Goal: Task Accomplishment & Management: Manage account settings

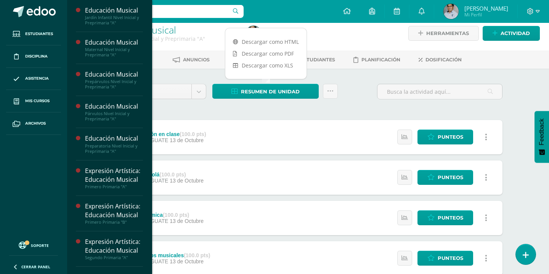
scroll to position [493, 0]
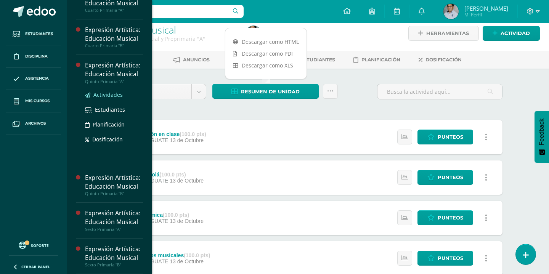
click at [113, 91] on span "Actividades" at bounding box center [107, 94] width 29 height 7
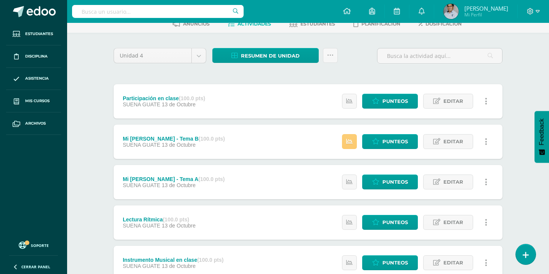
scroll to position [43, 0]
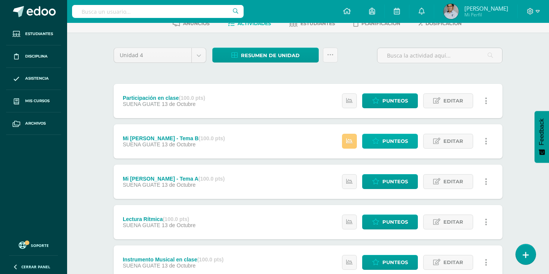
click at [396, 138] on span "Punteos" at bounding box center [395, 141] width 26 height 14
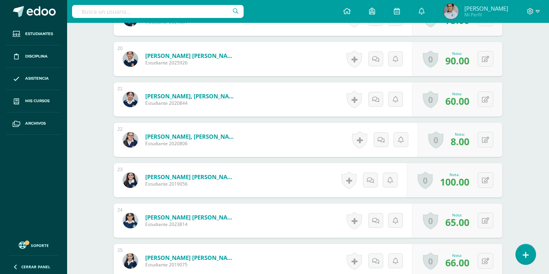
scroll to position [991, 0]
click at [484, 140] on icon at bounding box center [485, 139] width 7 height 6
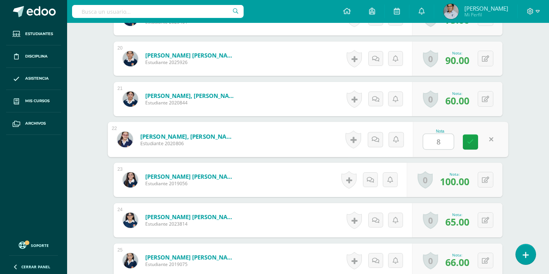
type input "80"
click at [466, 144] on link at bounding box center [470, 142] width 15 height 15
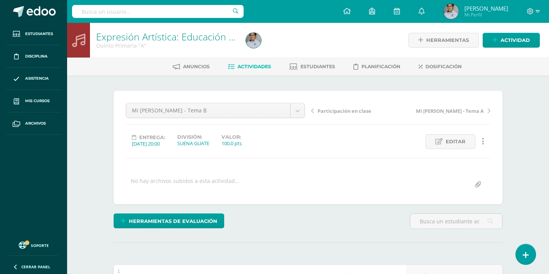
scroll to position [0, 0]
click at [254, 67] on span "Actividades" at bounding box center [254, 67] width 34 height 6
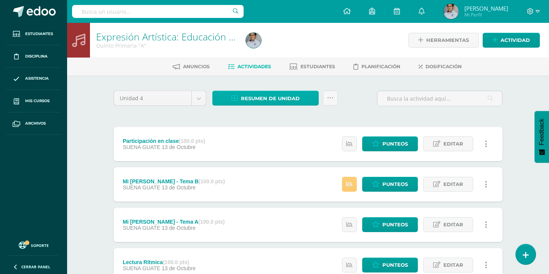
click at [270, 101] on span "Resumen de unidad" at bounding box center [270, 98] width 59 height 14
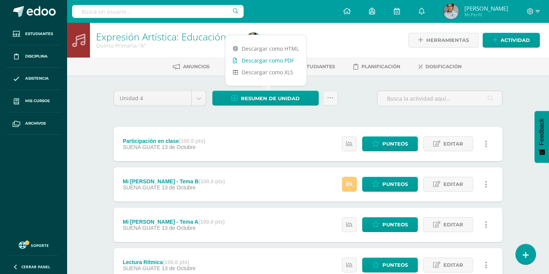
click at [266, 61] on link "Descargar como PDF" at bounding box center [265, 60] width 81 height 12
